Goal: Task Accomplishment & Management: Manage account settings

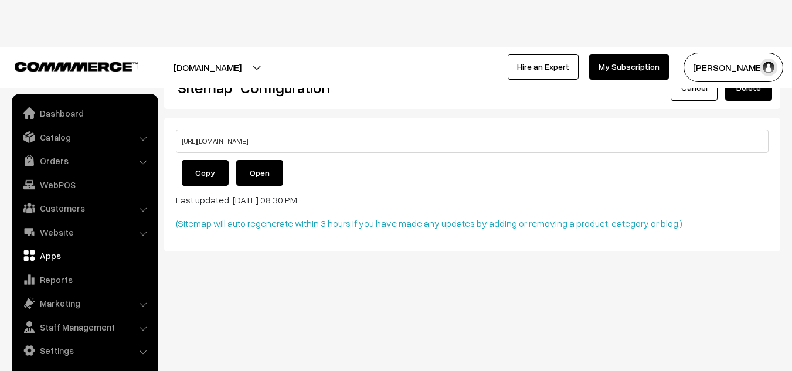
scroll to position [11, 0]
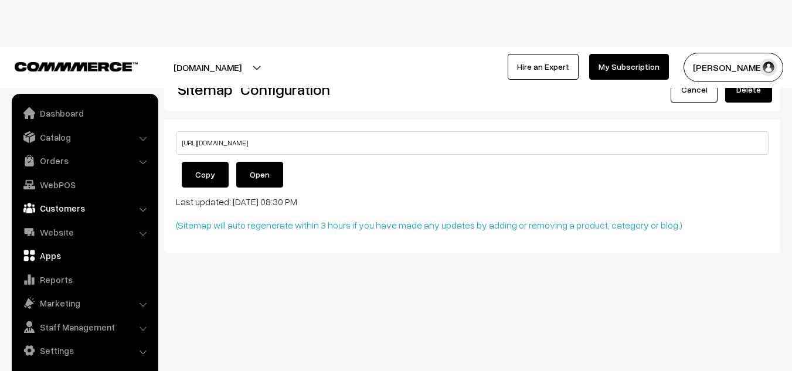
click at [57, 206] on link "Customers" at bounding box center [84, 208] width 139 height 21
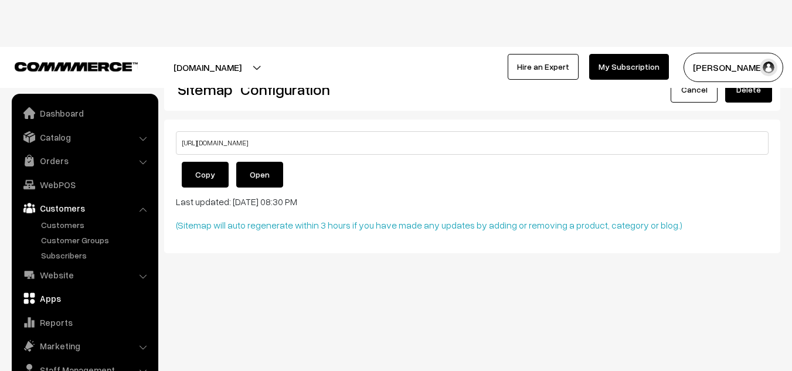
scroll to position [4, 0]
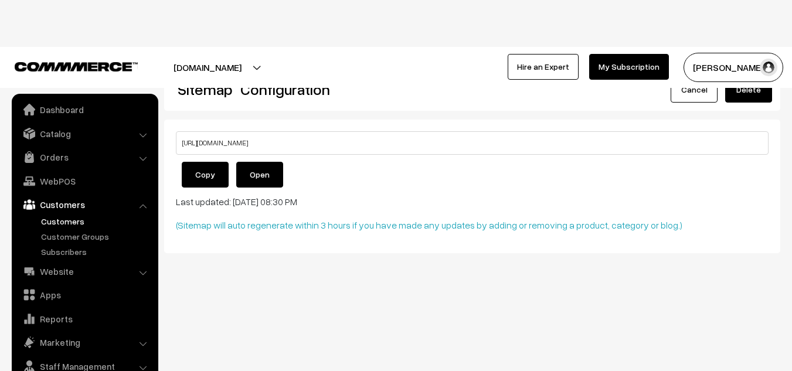
click at [67, 220] on link "Customers" at bounding box center [96, 221] width 116 height 12
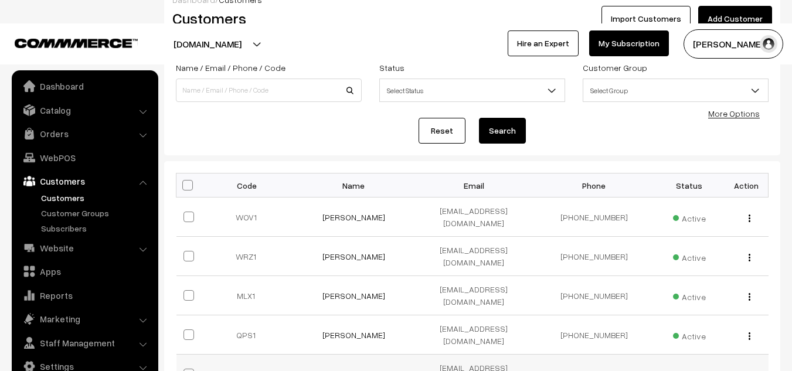
scroll to position [81, 0]
click at [748, 214] on button "button" at bounding box center [749, 218] width 3 height 9
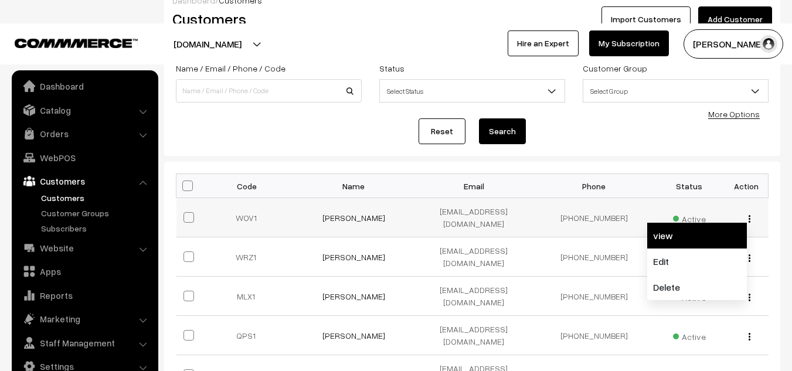
click at [677, 234] on link "view" at bounding box center [697, 236] width 100 height 26
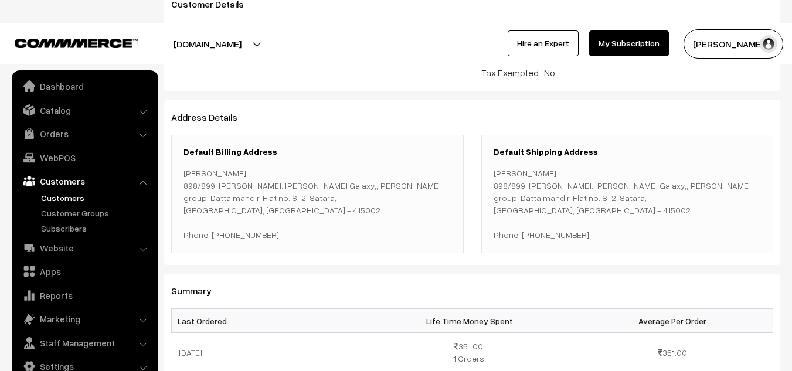
scroll to position [137, 0]
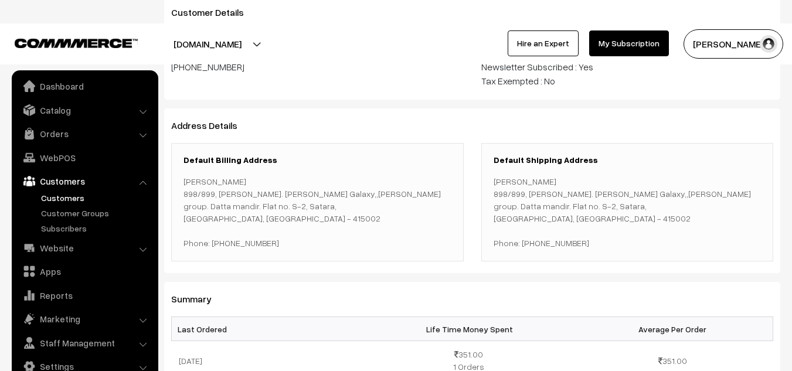
click at [68, 200] on link "Customers" at bounding box center [96, 198] width 116 height 12
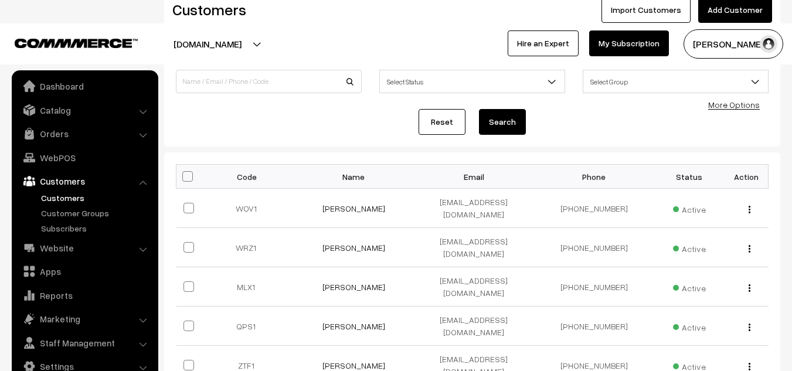
scroll to position [148, 0]
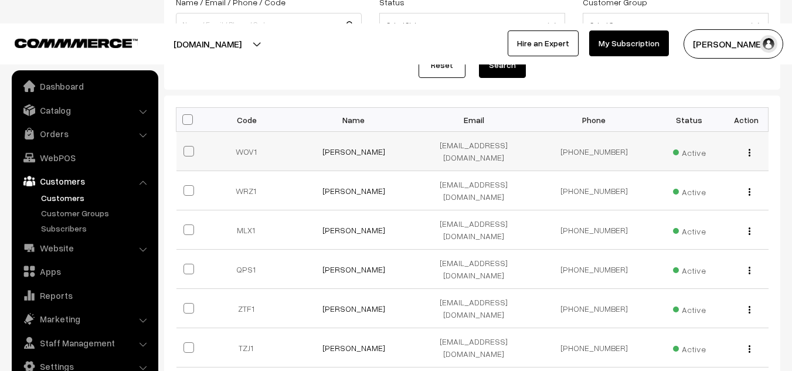
click at [747, 147] on div "view Edit Delete" at bounding box center [746, 151] width 30 height 12
click at [749, 149] on img "button" at bounding box center [749, 153] width 2 height 8
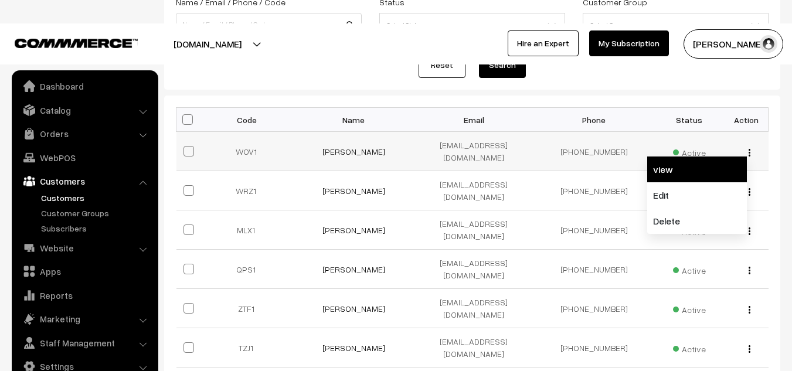
click at [682, 166] on link "view" at bounding box center [697, 169] width 100 height 26
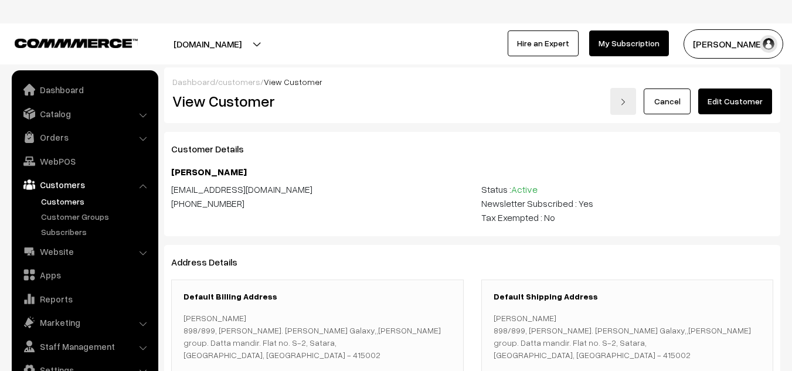
scroll to position [4, 0]
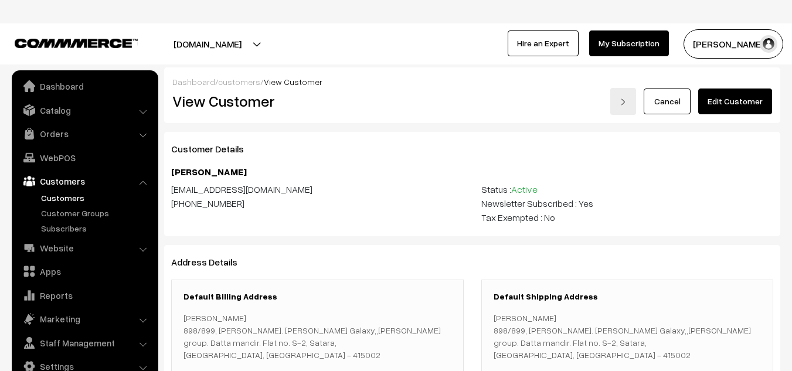
drag, startPoint x: 230, startPoint y: 204, endPoint x: 218, endPoint y: 204, distance: 12.3
click at [218, 204] on div "[PHONE_NUMBER]" at bounding box center [317, 203] width 292 height 14
click at [237, 205] on div "[PHONE_NUMBER]" at bounding box center [317, 203] width 292 height 14
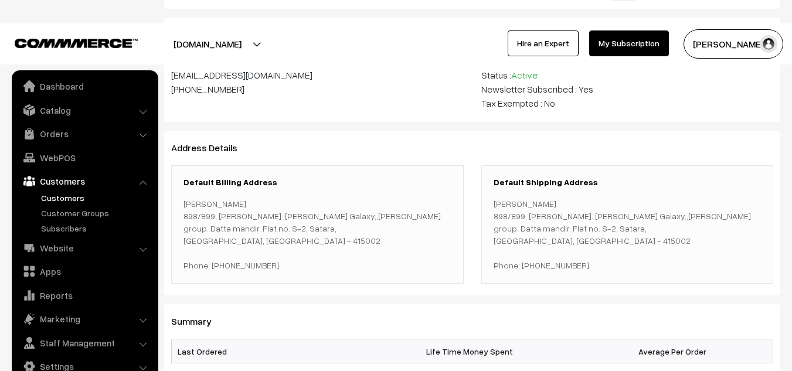
scroll to position [0, 0]
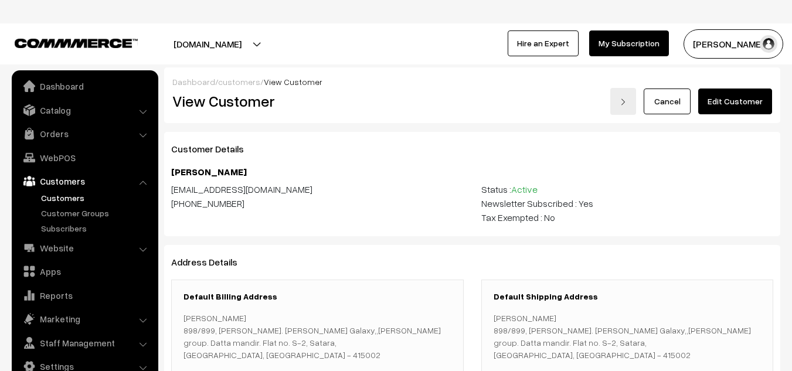
click at [679, 104] on link "Cancel" at bounding box center [667, 102] width 47 height 26
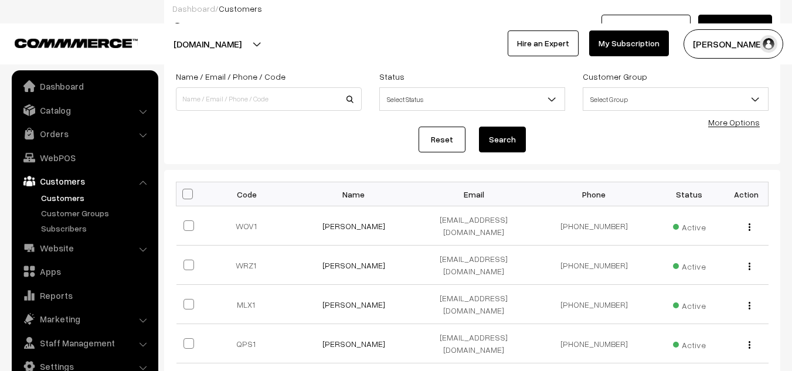
scroll to position [74, 0]
drag, startPoint x: 260, startPoint y: 221, endPoint x: 230, endPoint y: 227, distance: 29.9
click at [230, 227] on td "WOV1" at bounding box center [250, 225] width 88 height 39
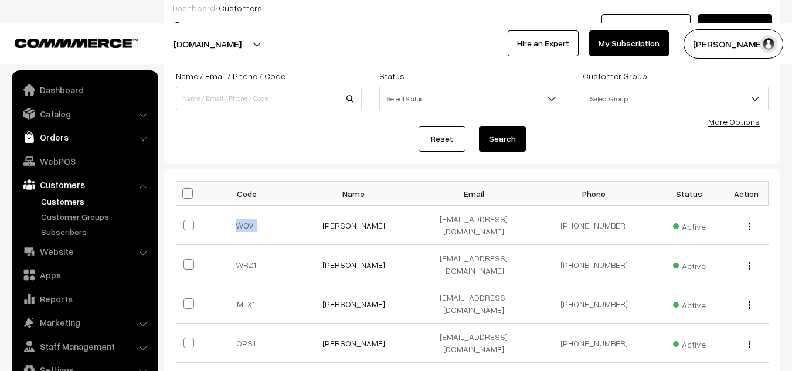
click at [72, 137] on link "Orders" at bounding box center [84, 137] width 139 height 21
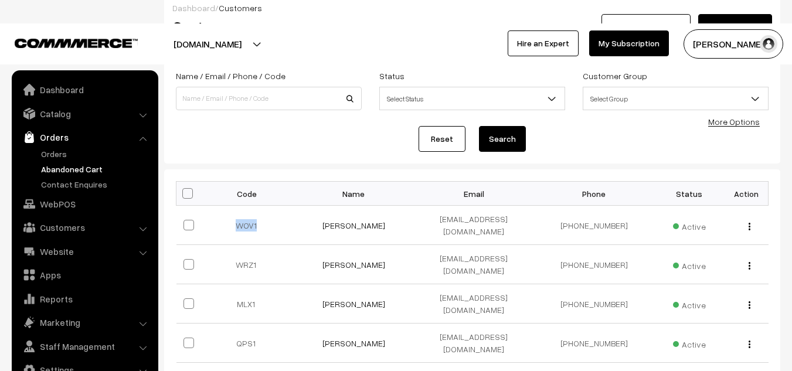
click at [81, 166] on link "Abandoned Cart" at bounding box center [96, 169] width 116 height 12
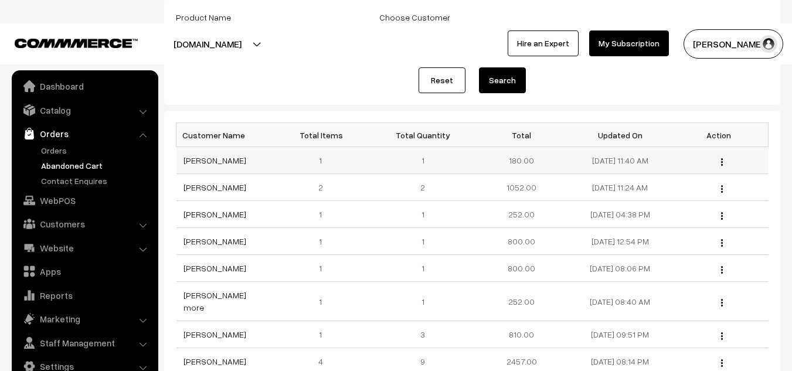
scroll to position [151, 0]
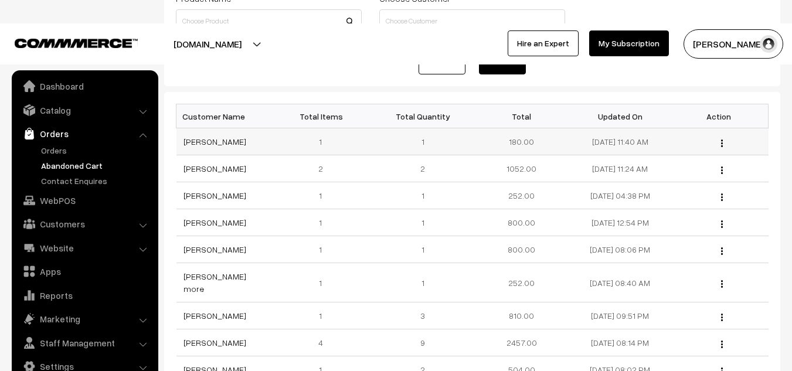
click at [720, 138] on button "button" at bounding box center [721, 142] width 3 height 9
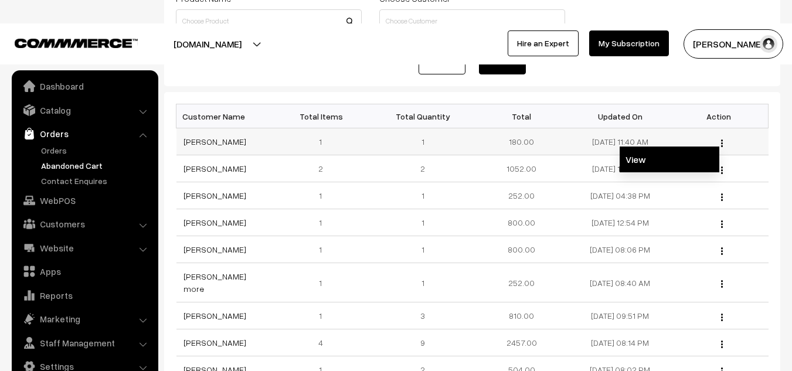
click at [663, 152] on link "View" at bounding box center [670, 160] width 100 height 26
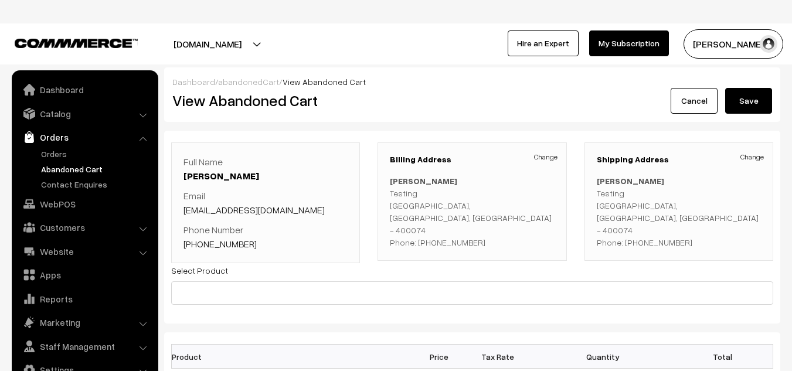
scroll to position [4, 0]
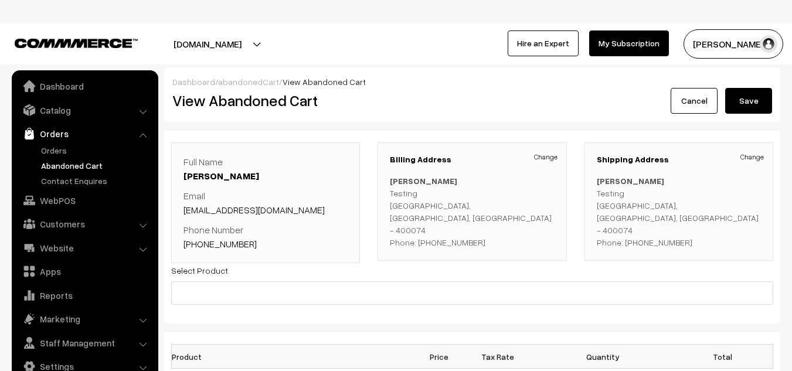
drag, startPoint x: 389, startPoint y: 195, endPoint x: 426, endPoint y: 200, distance: 37.2
click at [426, 200] on div "Billing Address Change Pooja Arde Testing mumbai, Maharashtra, India - 400074 P…" at bounding box center [471, 201] width 189 height 118
click at [689, 95] on link "Cancel" at bounding box center [694, 101] width 47 height 26
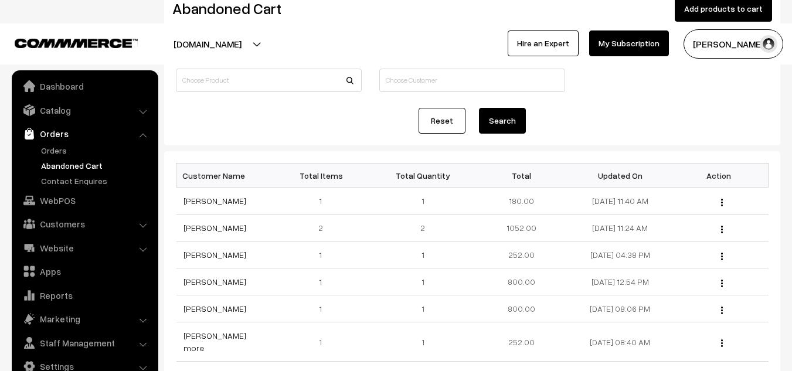
scroll to position [93, 0]
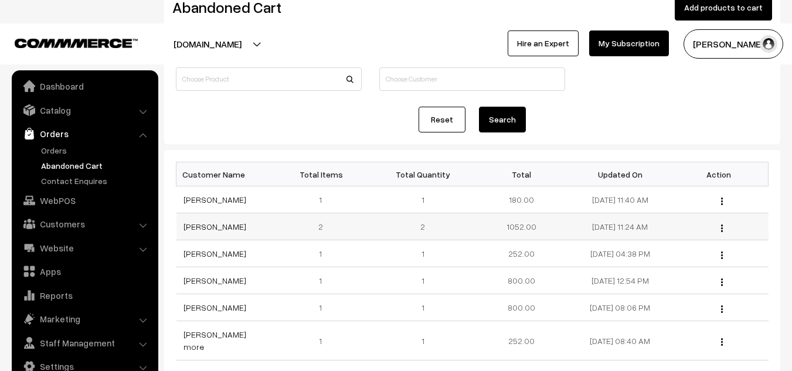
click at [721, 227] on img "button" at bounding box center [722, 228] width 2 height 8
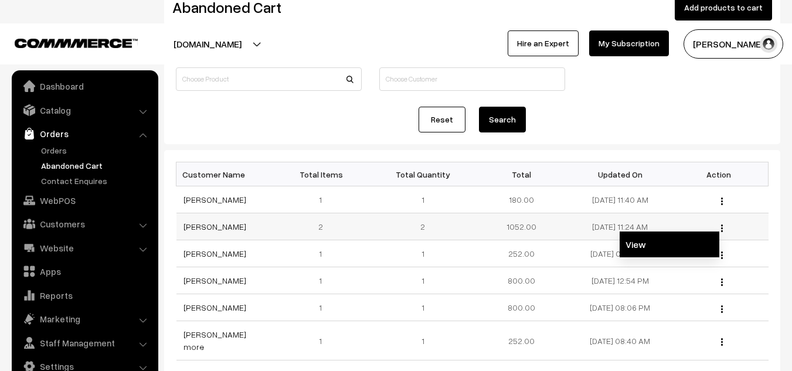
click at [663, 238] on link "View" at bounding box center [670, 245] width 100 height 26
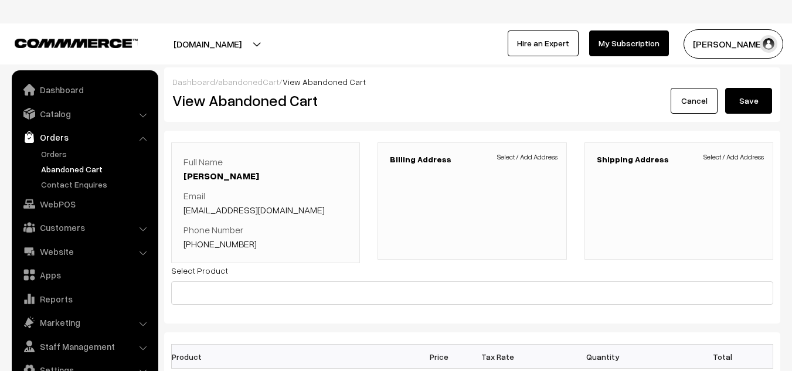
scroll to position [4, 0]
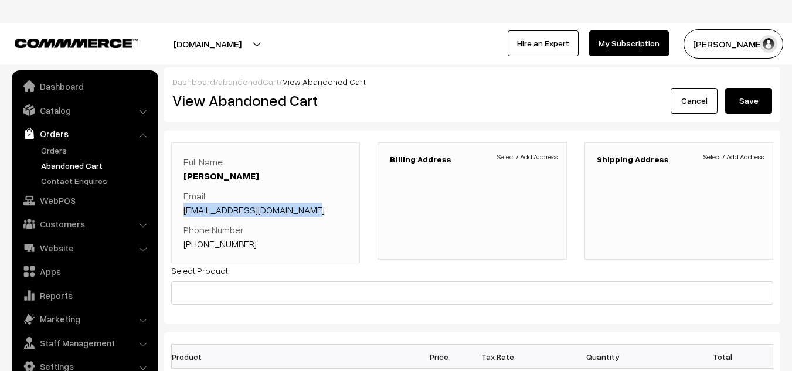
drag, startPoint x: 325, startPoint y: 212, endPoint x: 178, endPoint y: 212, distance: 147.1
click at [178, 212] on div "Full Name Asim Patel Email patelmohammedasim@gmail.com Phone Number +91 7738168…" at bounding box center [265, 202] width 189 height 121
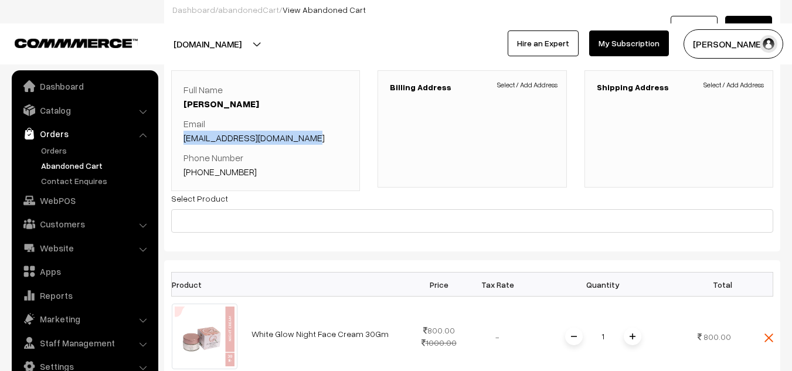
scroll to position [0, 0]
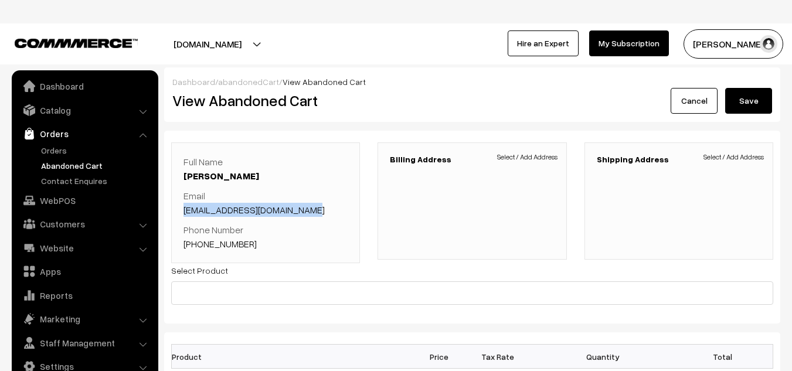
click at [697, 104] on link "Cancel" at bounding box center [694, 101] width 47 height 26
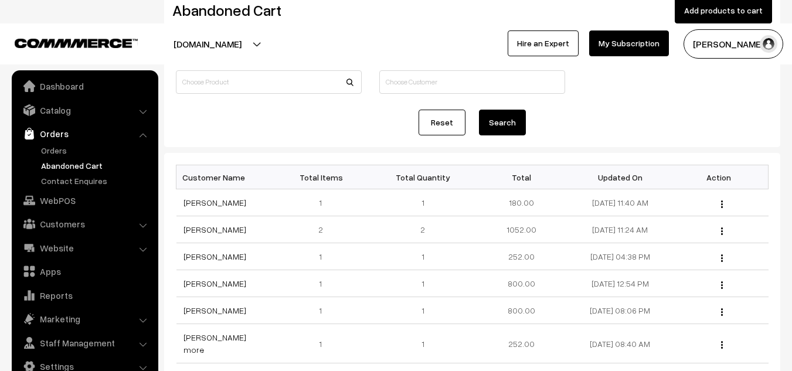
scroll to position [103, 0]
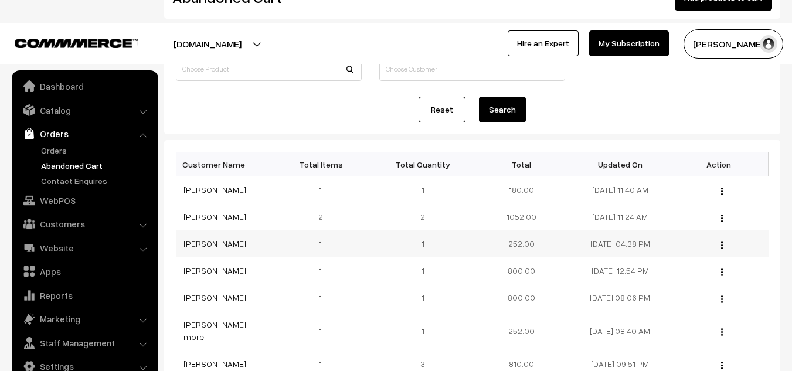
click at [723, 244] on button "button" at bounding box center [721, 244] width 3 height 9
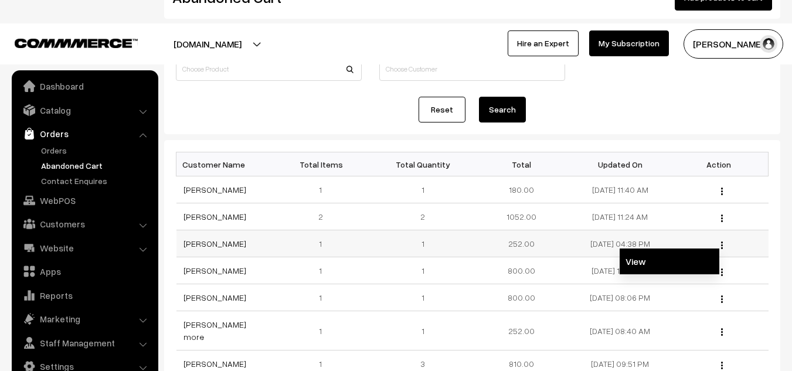
click at [648, 263] on link "View" at bounding box center [670, 262] width 100 height 26
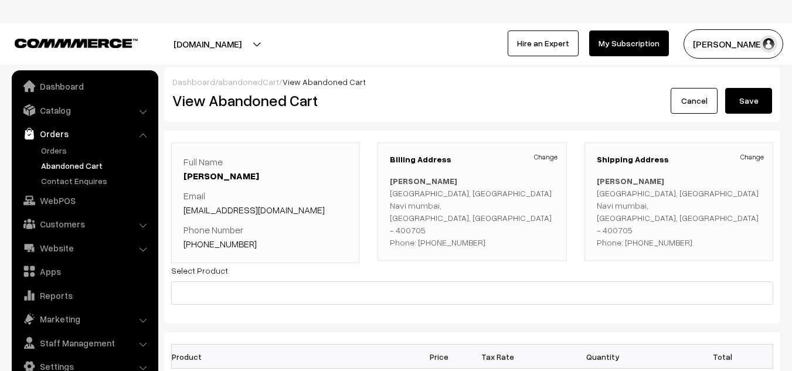
click at [685, 96] on link "Cancel" at bounding box center [694, 101] width 47 height 26
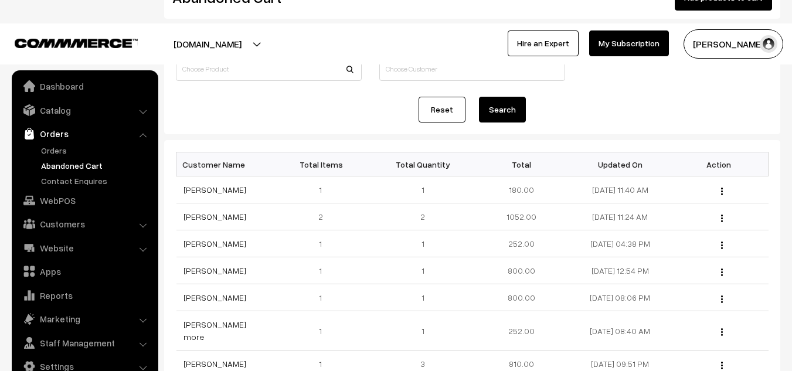
scroll to position [104, 0]
drag, startPoint x: 583, startPoint y: 190, endPoint x: 663, endPoint y: 188, distance: 80.3
click at [663, 188] on td "[DATE] 11:40 AM" at bounding box center [620, 189] width 98 height 27
drag, startPoint x: 575, startPoint y: 212, endPoint x: 672, endPoint y: 222, distance: 97.2
click at [672, 222] on tr "[PERSON_NAME] 2 2 1052.00 [DATE] 11:24 AM View" at bounding box center [472, 216] width 592 height 27
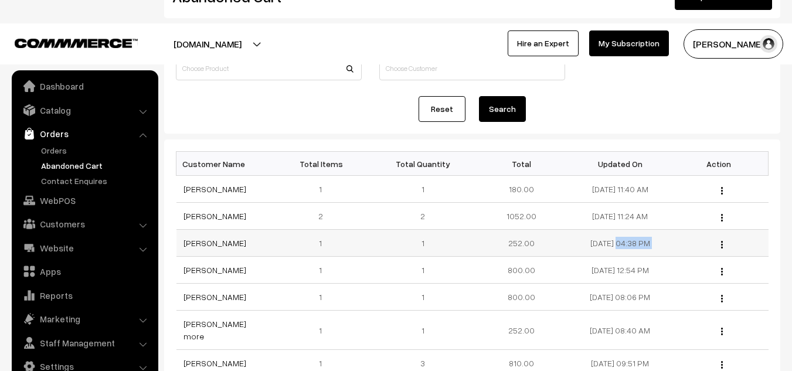
drag, startPoint x: 574, startPoint y: 240, endPoint x: 693, endPoint y: 245, distance: 118.5
click at [693, 245] on tr "[PERSON_NAME] 1 1 252.00 [DATE] 04:38 PM View" at bounding box center [472, 243] width 592 height 27
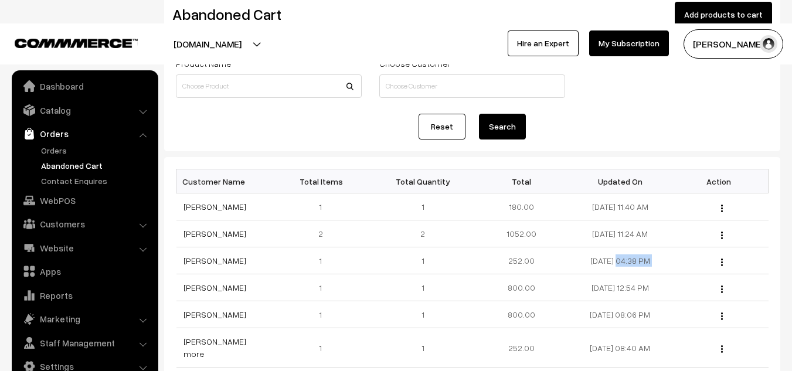
scroll to position [0, 0]
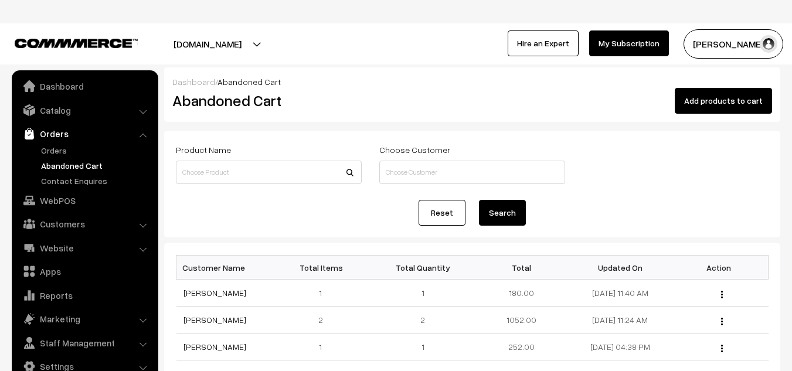
click at [352, 125] on div "Dashboard / Abandoned Cart Abandoned Cart Add products to cart Product Name Cho…" at bounding box center [472, 349] width 616 height 565
